Goal: Task Accomplishment & Management: Manage account settings

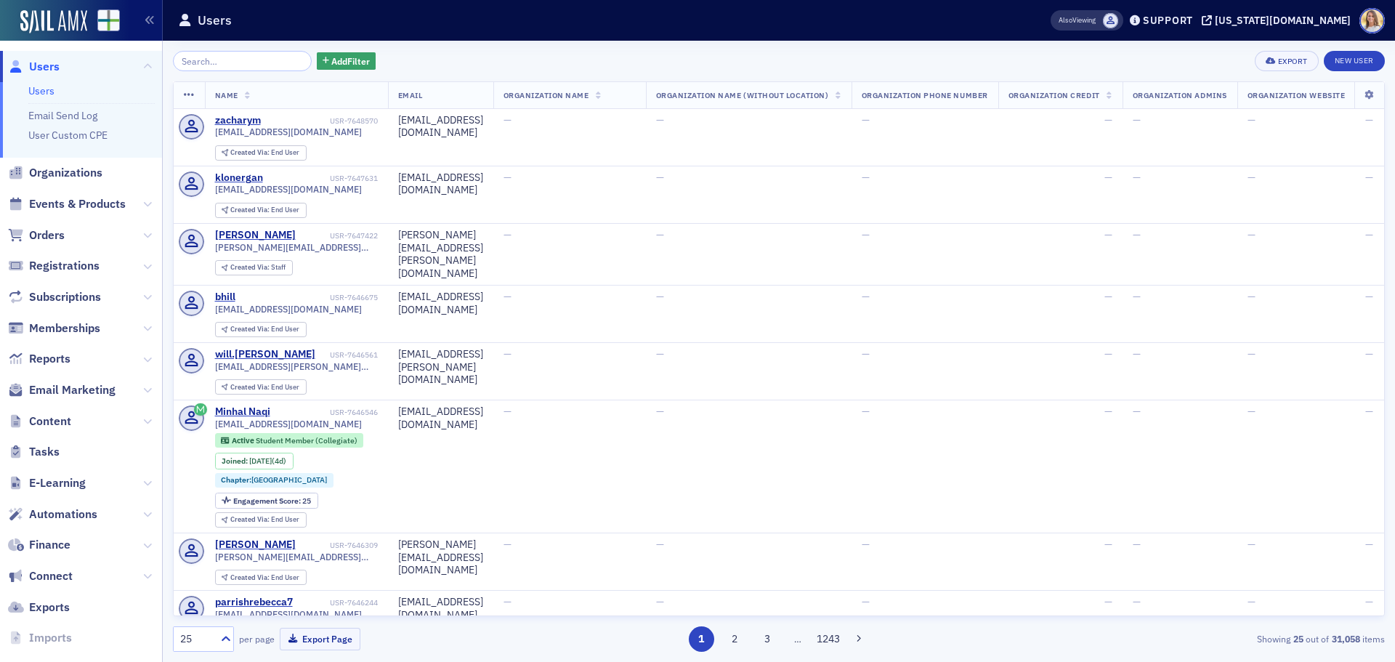
click at [217, 63] on input "search" at bounding box center [242, 61] width 139 height 20
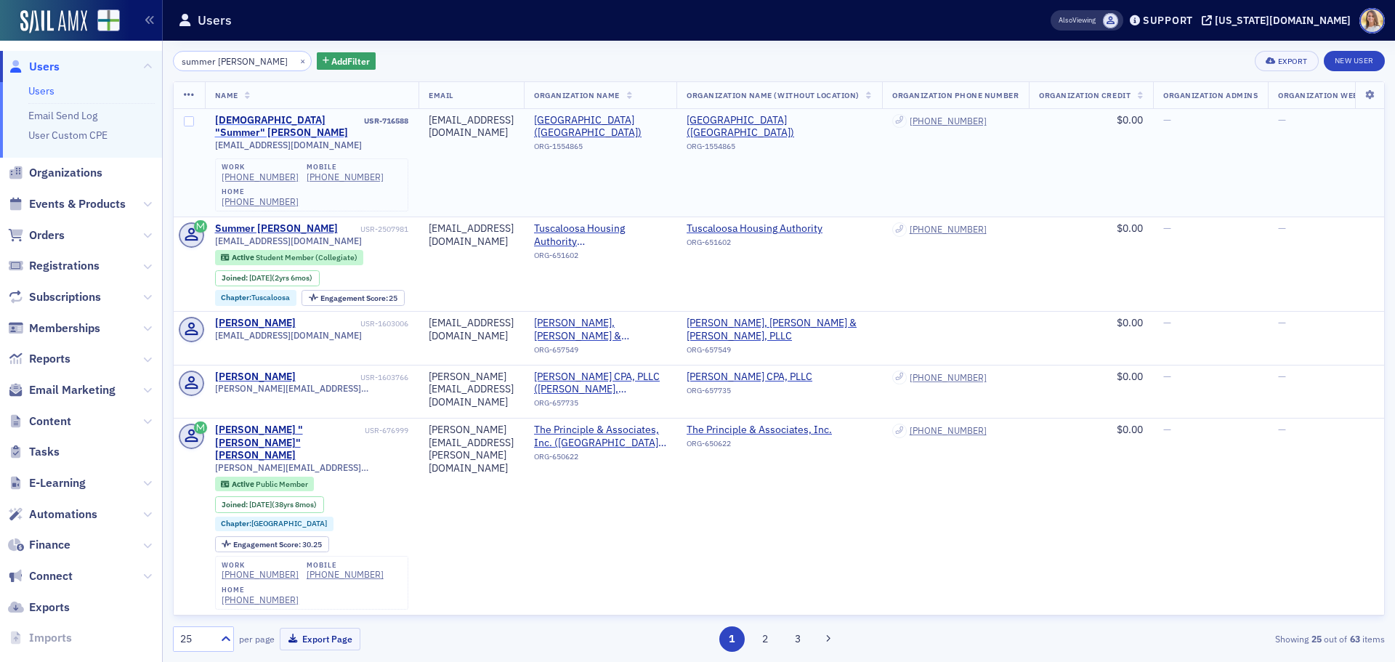
type input "summer [PERSON_NAME]"
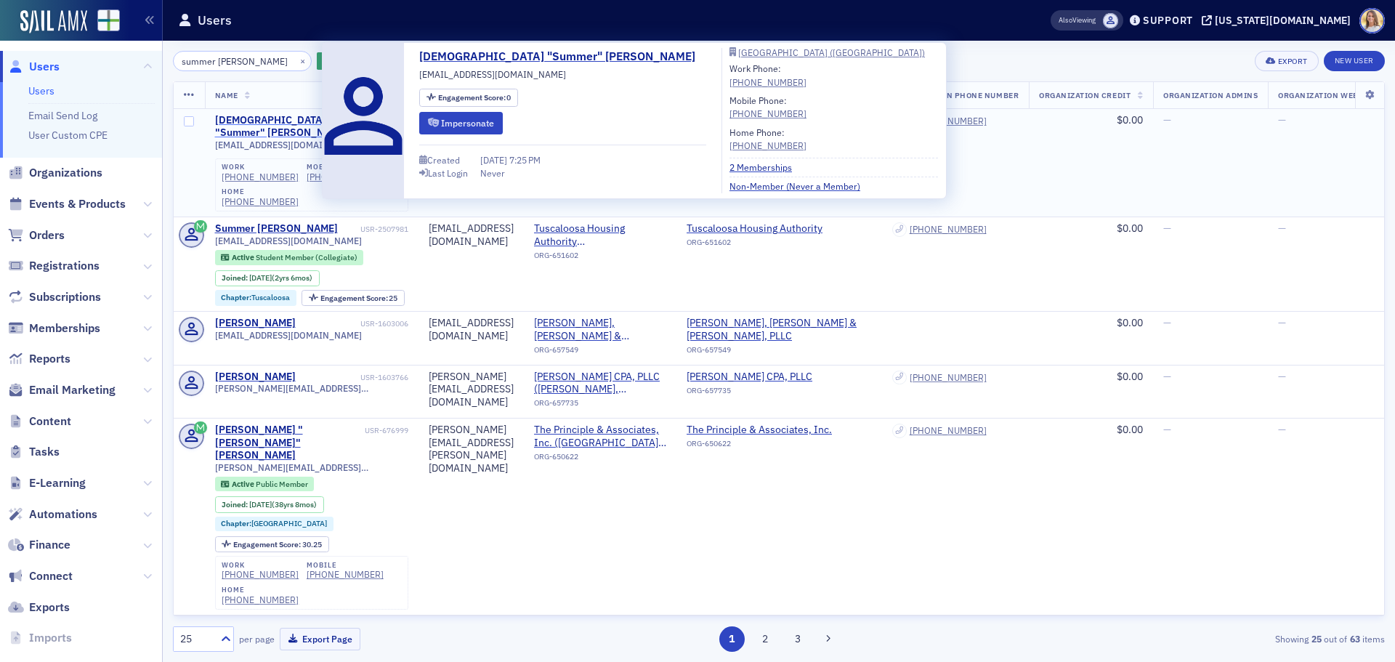
click at [289, 119] on div "[DEMOGRAPHIC_DATA] "Summer" [PERSON_NAME]" at bounding box center [288, 126] width 147 height 25
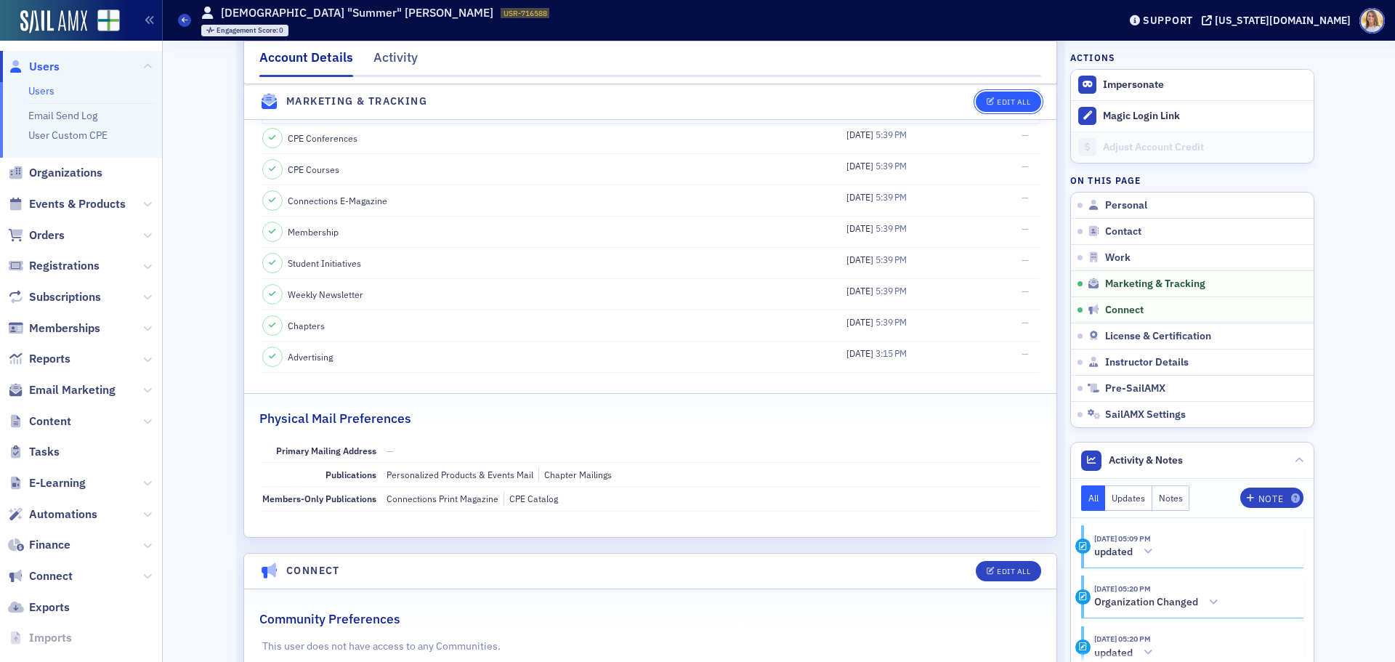
click at [1023, 94] on button "Edit All" at bounding box center [1008, 102] width 65 height 20
select select "US"
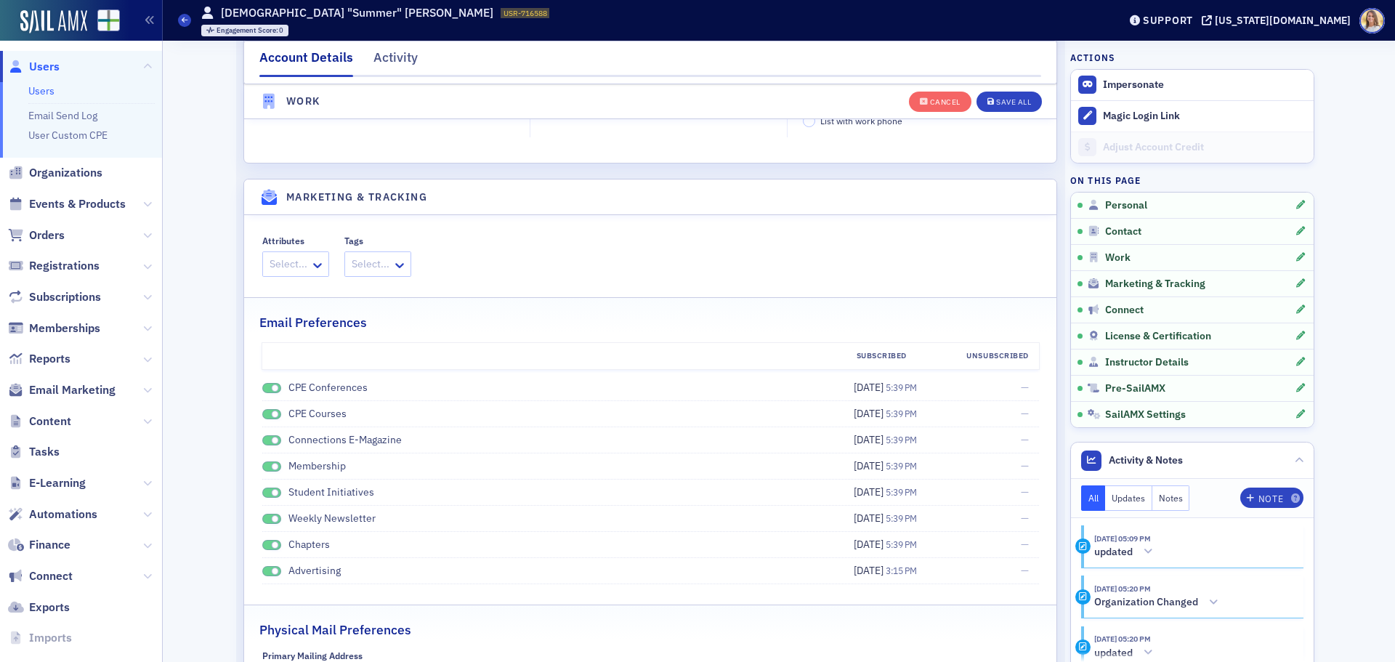
scroll to position [1873, 0]
click at [264, 386] on span at bounding box center [271, 389] width 19 height 11
click at [271, 416] on span at bounding box center [275, 415] width 8 height 8
click at [271, 443] on span at bounding box center [275, 441] width 8 height 8
click at [271, 469] on span at bounding box center [275, 467] width 8 height 8
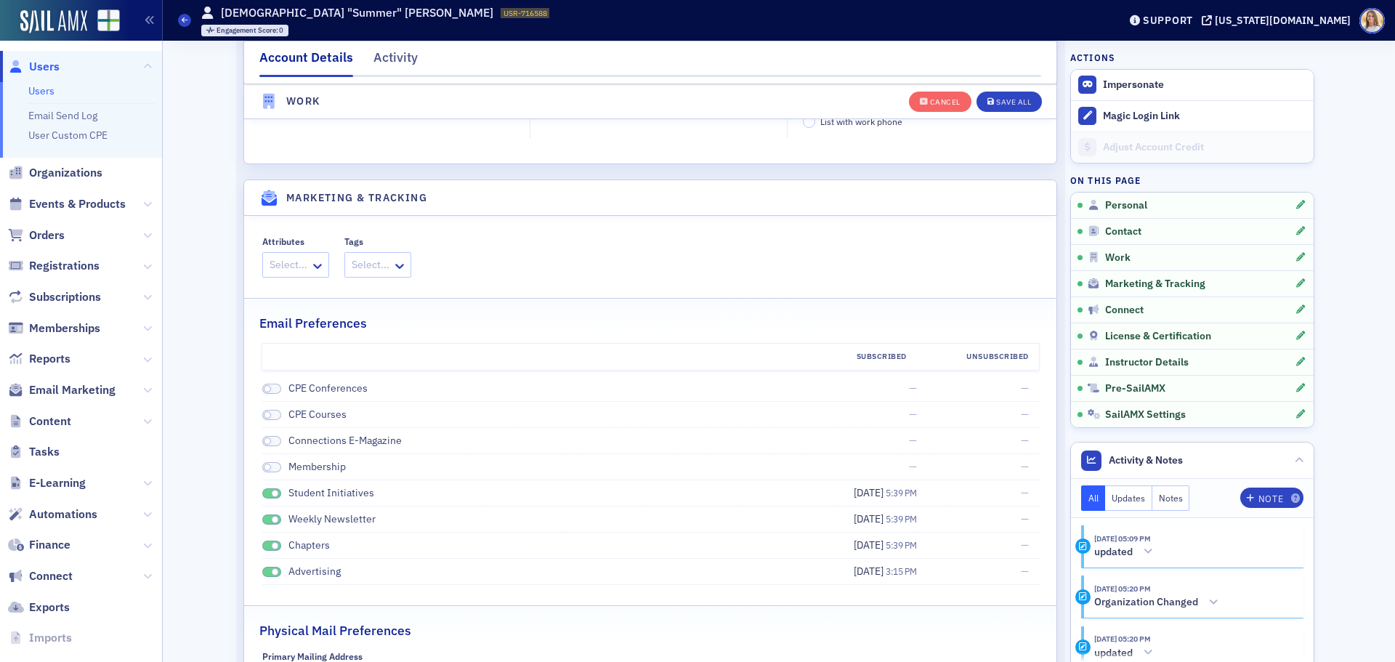
drag, startPoint x: 264, startPoint y: 490, endPoint x: 264, endPoint y: 518, distance: 28.3
click at [264, 495] on span at bounding box center [271, 493] width 19 height 11
drag, startPoint x: 264, startPoint y: 519, endPoint x: 264, endPoint y: 551, distance: 32.0
click at [264, 522] on span at bounding box center [271, 519] width 19 height 11
click at [264, 550] on span at bounding box center [271, 545] width 19 height 11
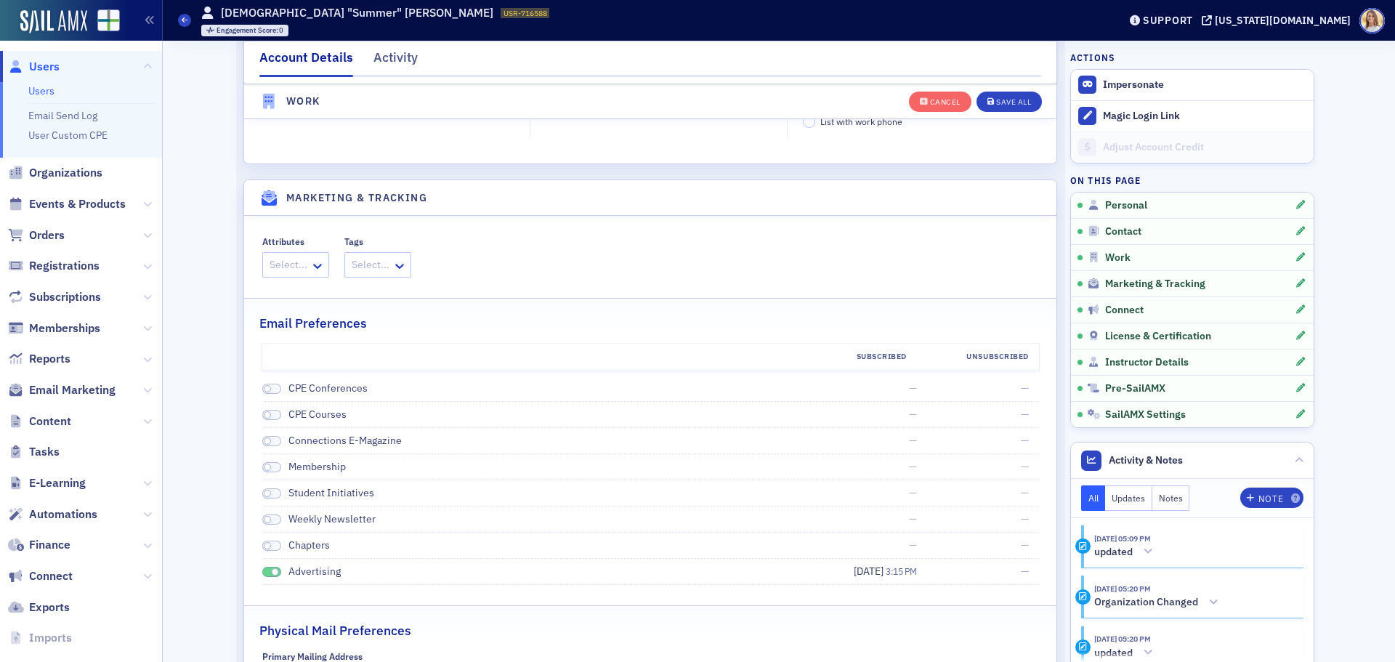
click at [264, 563] on li "Advertising [DATE] 3:15 PM —" at bounding box center [650, 572] width 776 height 26
drag, startPoint x: 267, startPoint y: 573, endPoint x: 311, endPoint y: 577, distance: 43.7
click at [271, 574] on span at bounding box center [275, 572] width 8 height 8
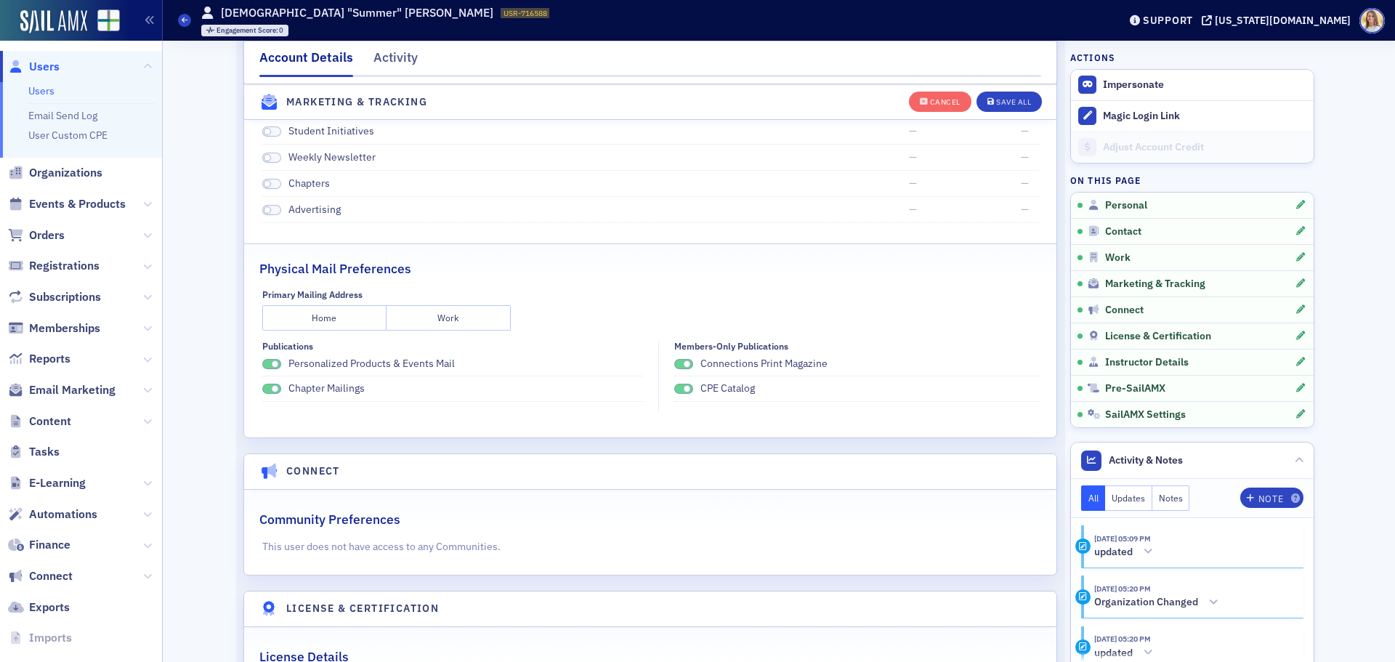
scroll to position [2235, 0]
click at [269, 367] on span at bounding box center [271, 363] width 19 height 11
click at [256, 388] on div "Primary Mailing Address Home Work Publications Personalized Products & Events M…" at bounding box center [650, 349] width 812 height 123
drag, startPoint x: 264, startPoint y: 388, endPoint x: 306, endPoint y: 393, distance: 42.4
click at [265, 388] on span at bounding box center [271, 388] width 19 height 11
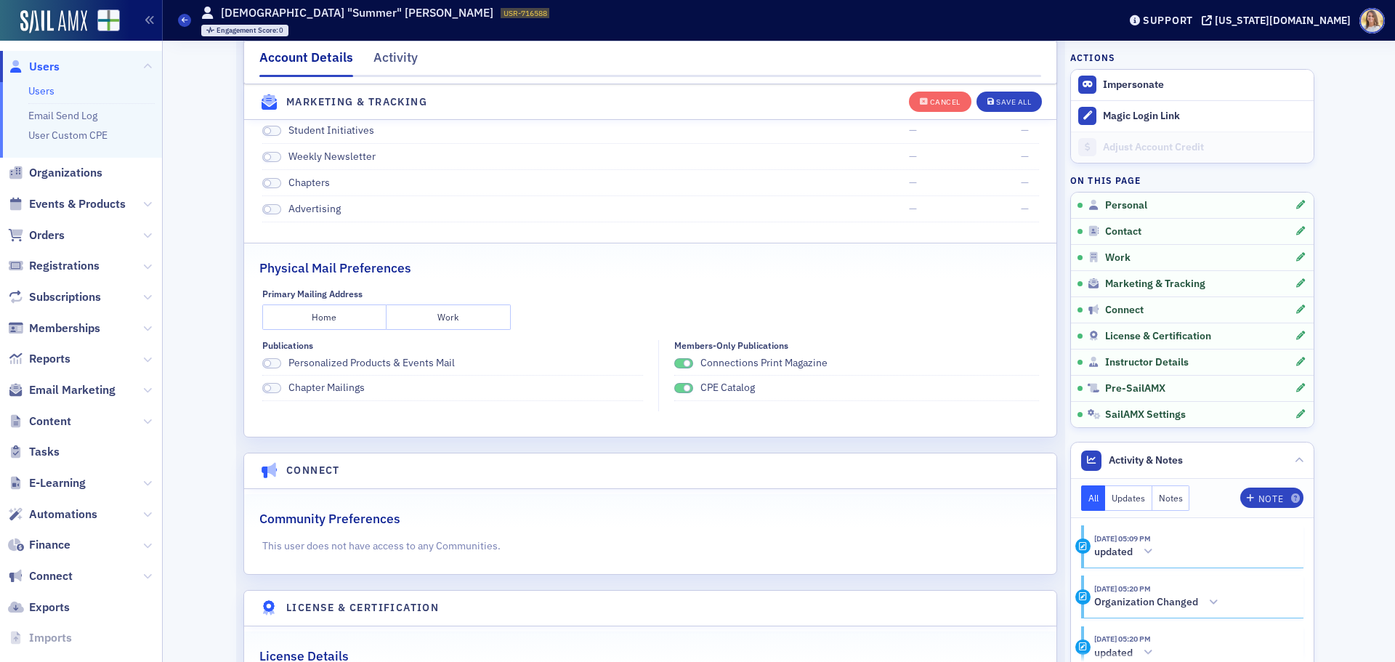
click at [683, 362] on span at bounding box center [687, 364] width 8 height 8
click at [681, 383] on span at bounding box center [683, 388] width 19 height 11
click at [1005, 101] on div "Save All" at bounding box center [1013, 102] width 35 height 8
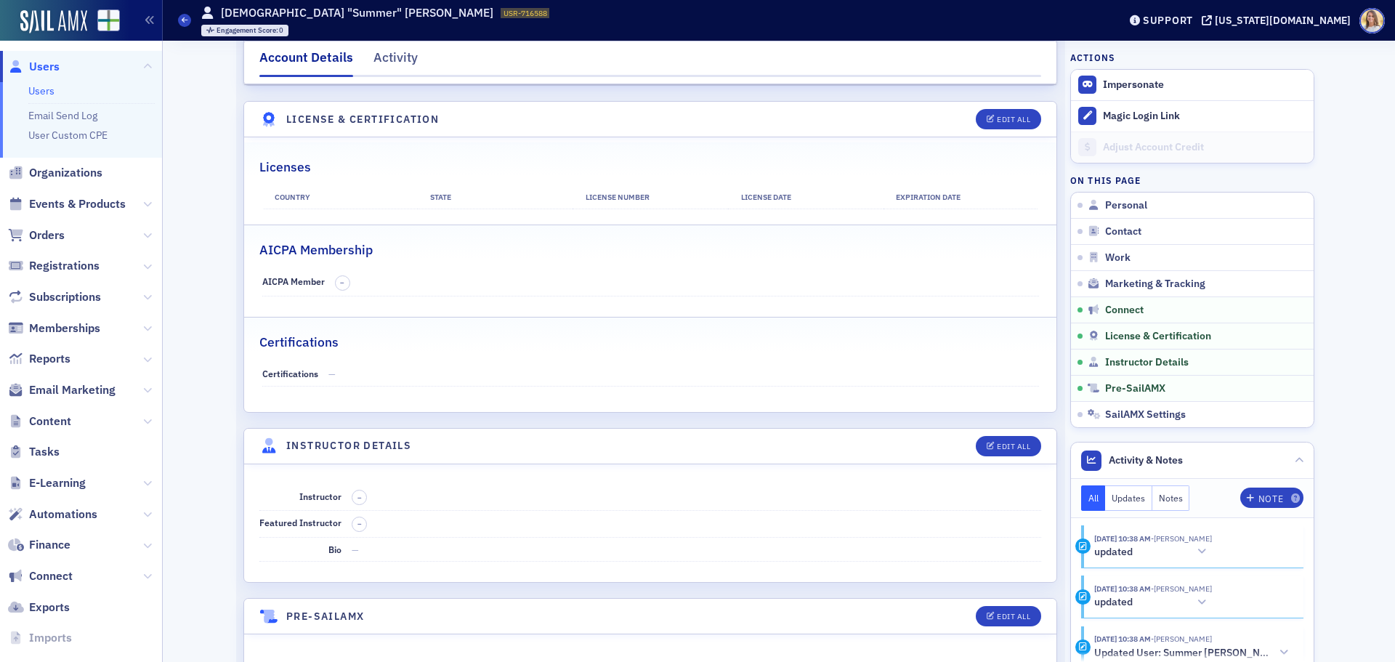
click at [38, 63] on span "Users" at bounding box center [44, 67] width 31 height 16
